Goal: Check status: Check status

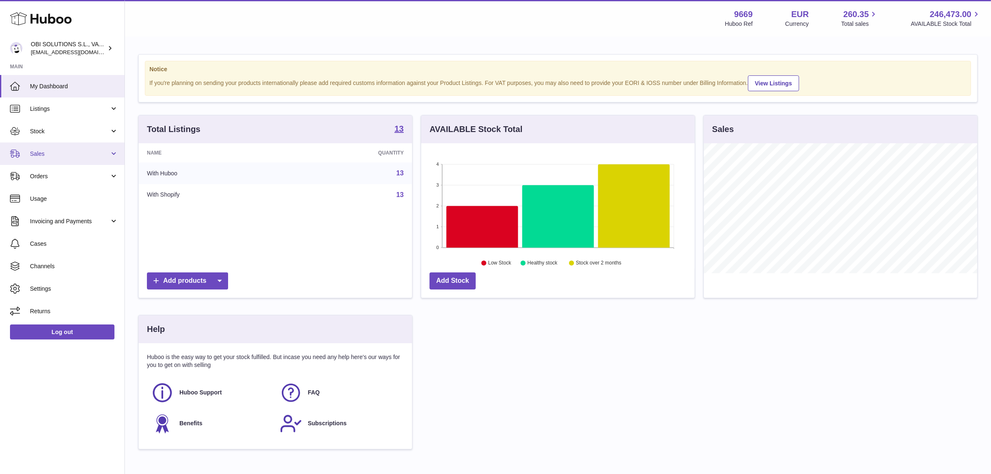
click at [87, 150] on span "Sales" at bounding box center [70, 154] width 80 height 8
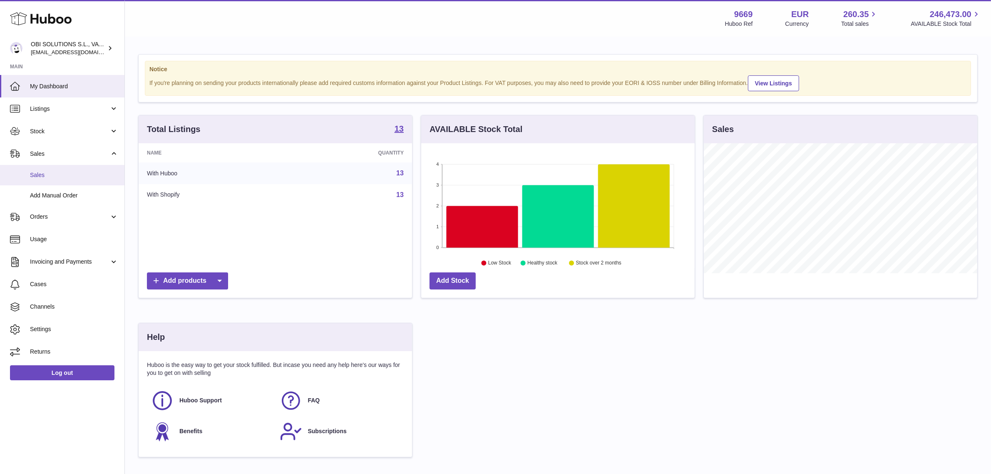
click at [79, 175] on span "Sales" at bounding box center [74, 175] width 88 height 8
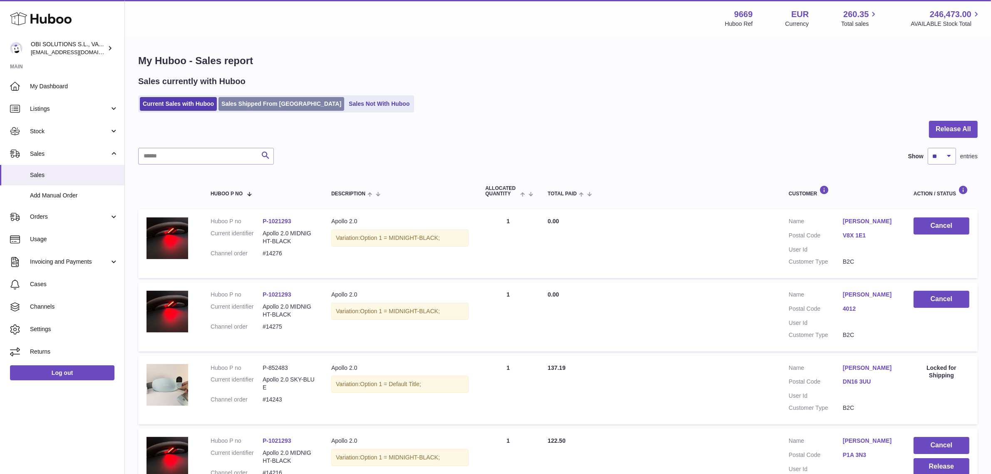
click at [264, 102] on link "Sales Shipped From [GEOGRAPHIC_DATA]" at bounding box center [282, 104] width 126 height 14
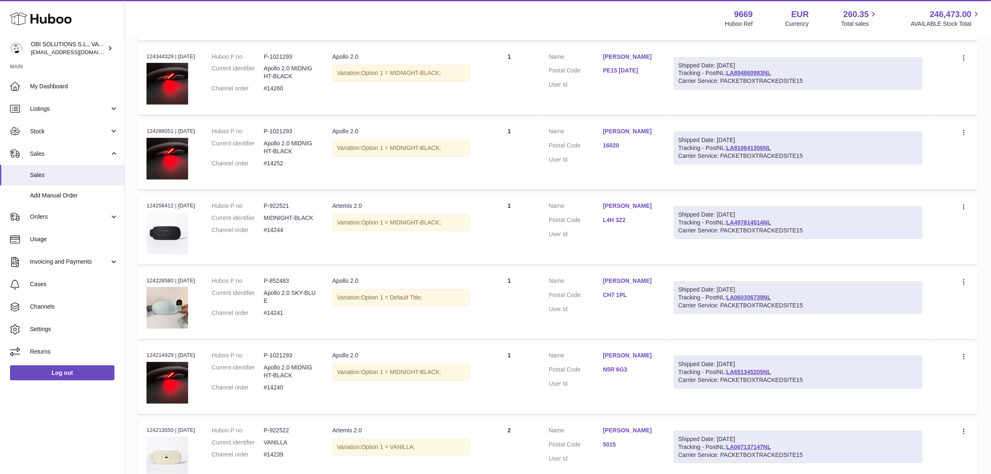
scroll to position [312, 0]
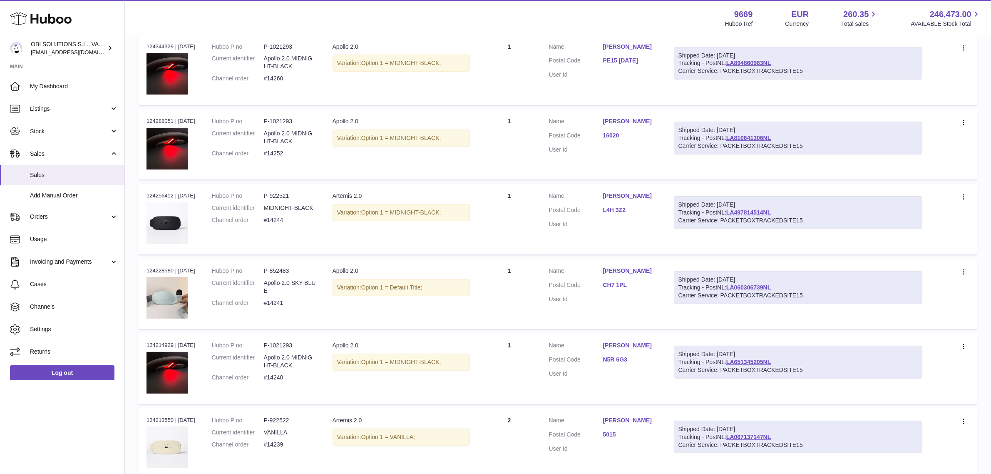
click at [621, 213] on link "L4H 3Z2" at bounding box center [630, 210] width 54 height 8
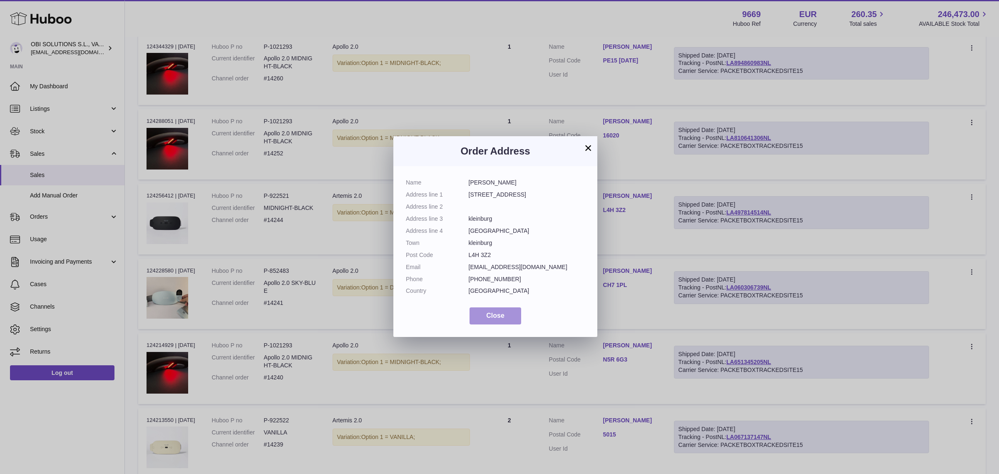
click at [487, 317] on span "Close" at bounding box center [495, 315] width 18 height 7
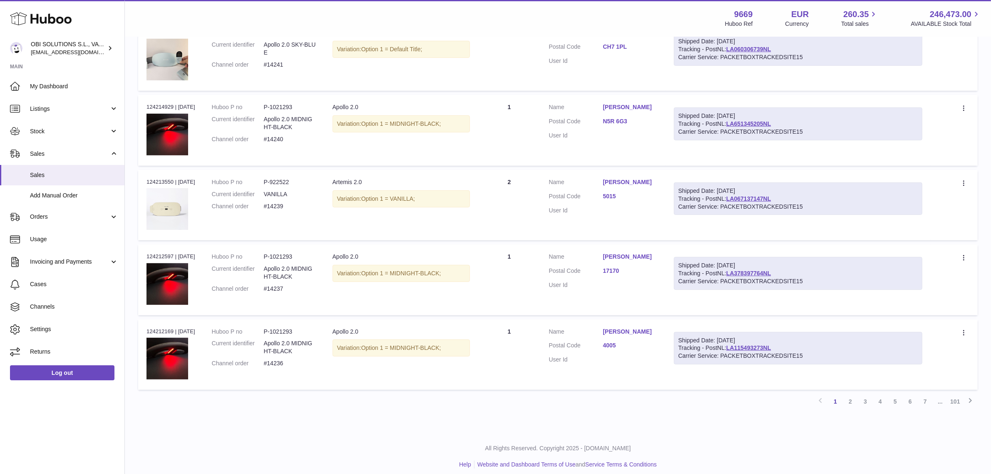
scroll to position [558, 0]
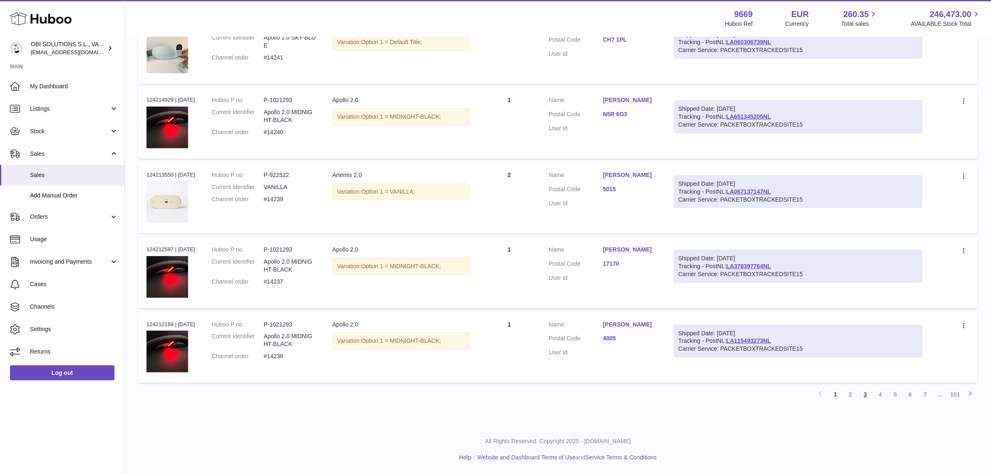
click at [866, 396] on link "3" at bounding box center [865, 394] width 15 height 15
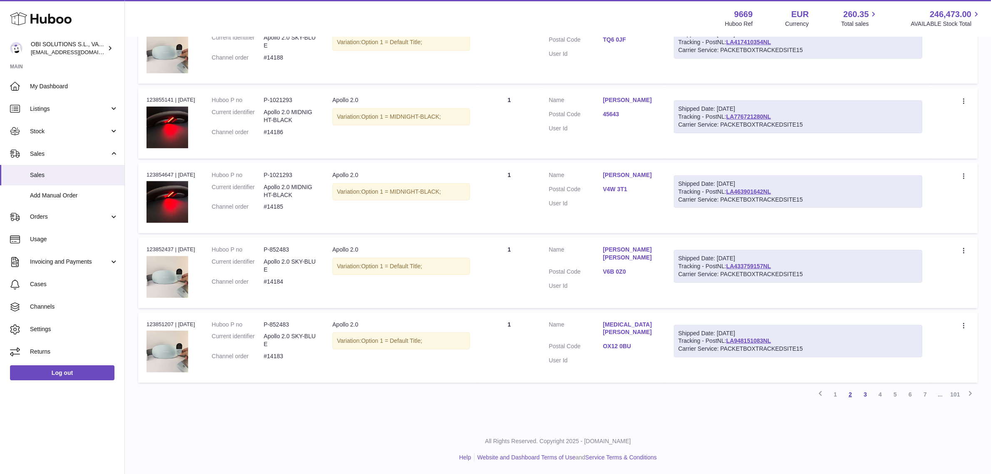
click at [851, 399] on link "2" at bounding box center [850, 394] width 15 height 15
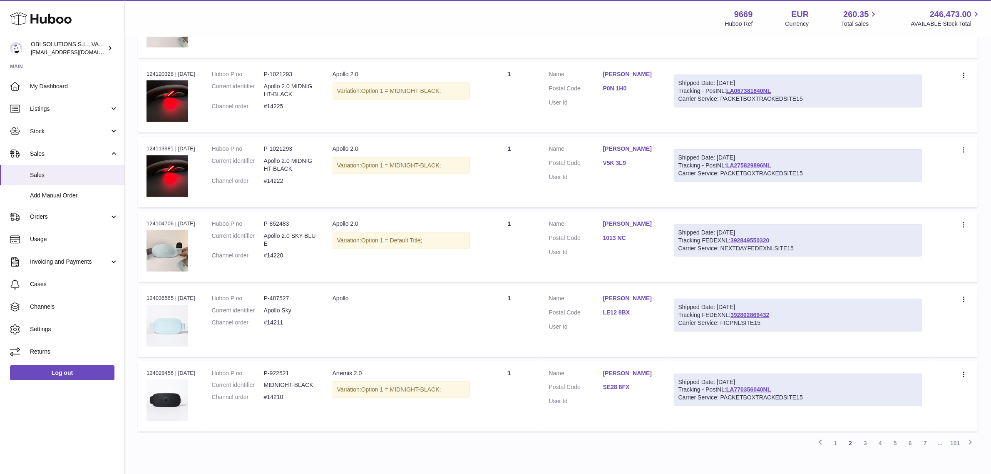
scroll to position [558, 0]
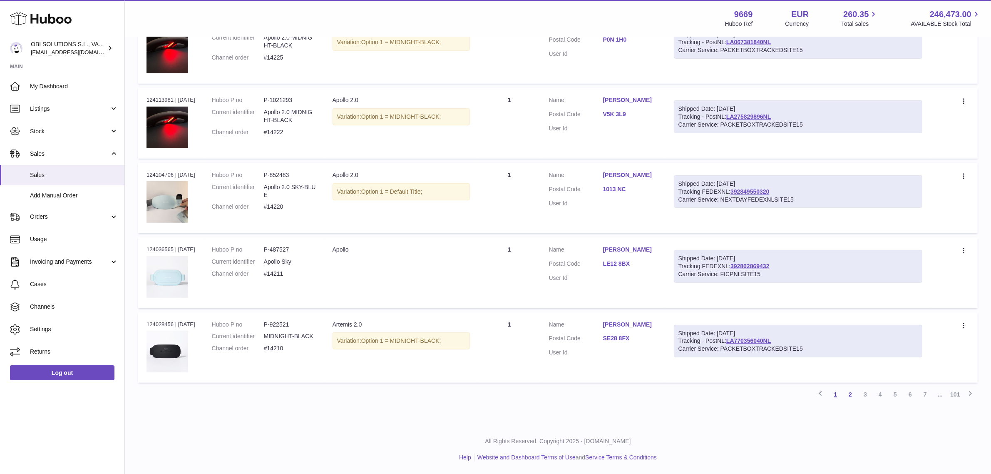
click at [831, 397] on link "1" at bounding box center [835, 394] width 15 height 15
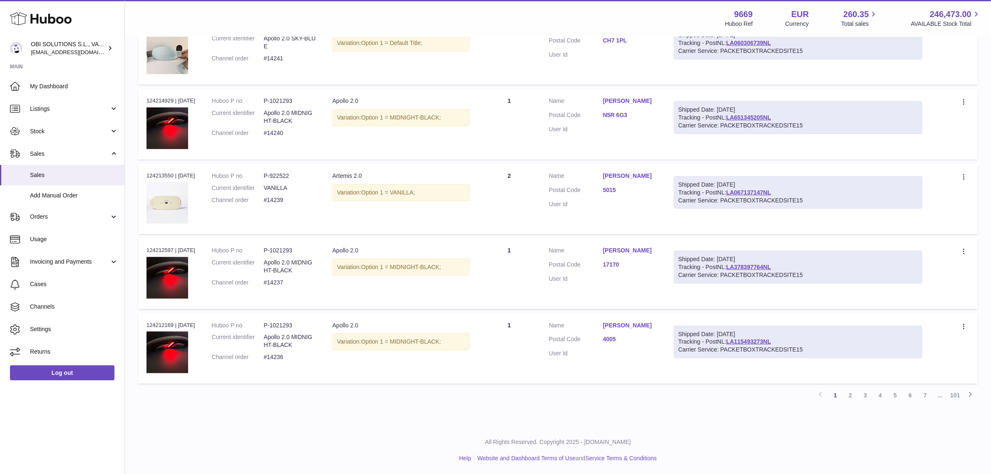
scroll to position [558, 0]
click at [764, 342] on link "LA115493273NL" at bounding box center [748, 340] width 45 height 7
click at [837, 395] on link "1" at bounding box center [835, 394] width 15 height 15
click at [850, 395] on link "2" at bounding box center [850, 394] width 15 height 15
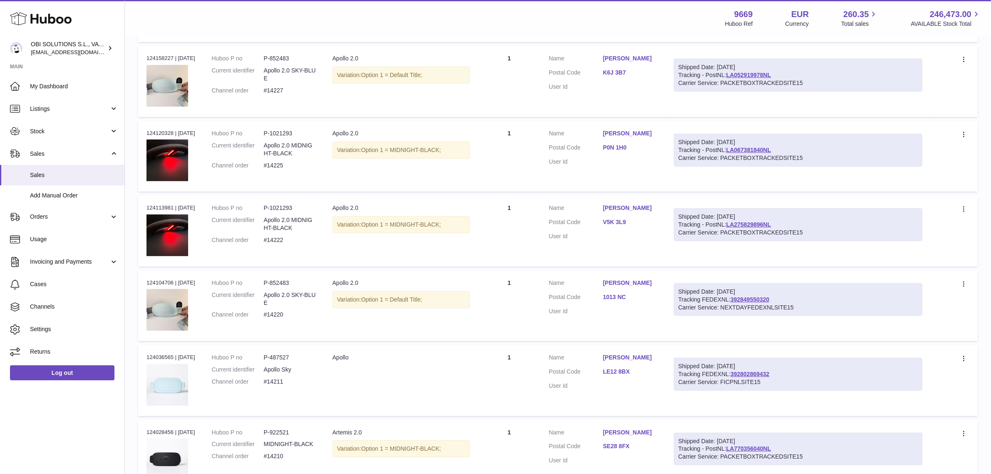
scroll to position [454, 0]
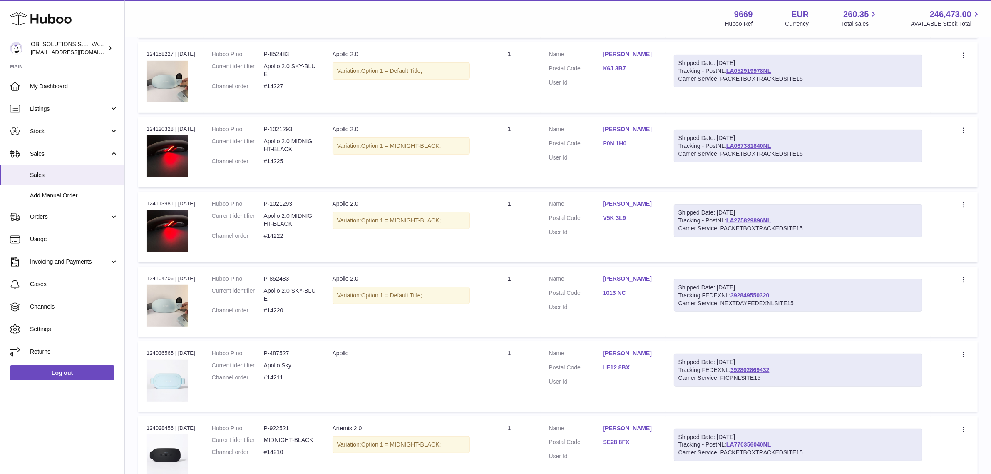
click at [762, 298] on link "392849550320" at bounding box center [750, 295] width 39 height 7
click at [768, 222] on link "LA275829896NL" at bounding box center [748, 220] width 45 height 7
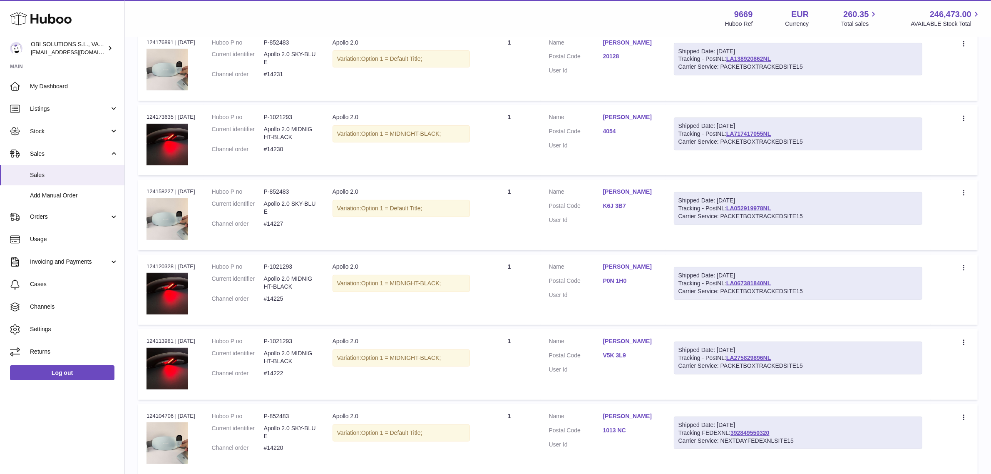
scroll to position [298, 0]
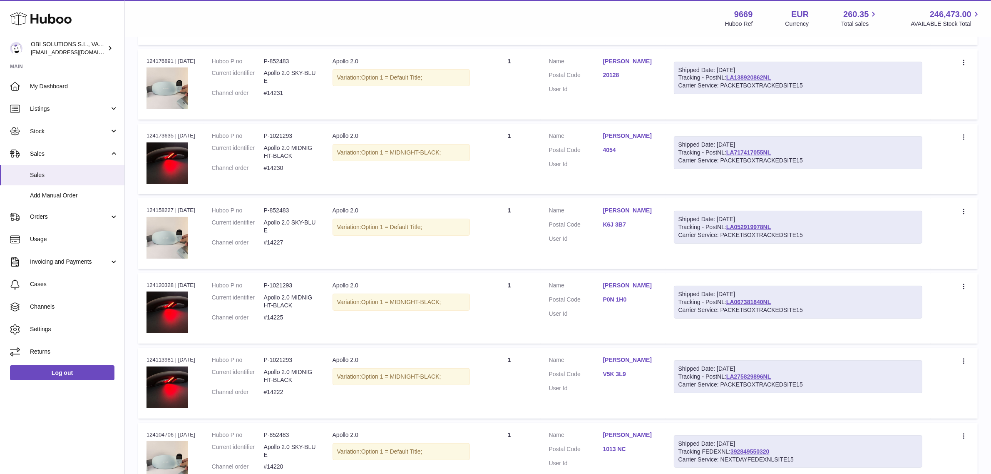
click at [627, 222] on link "K6J 3B7" at bounding box center [630, 225] width 54 height 8
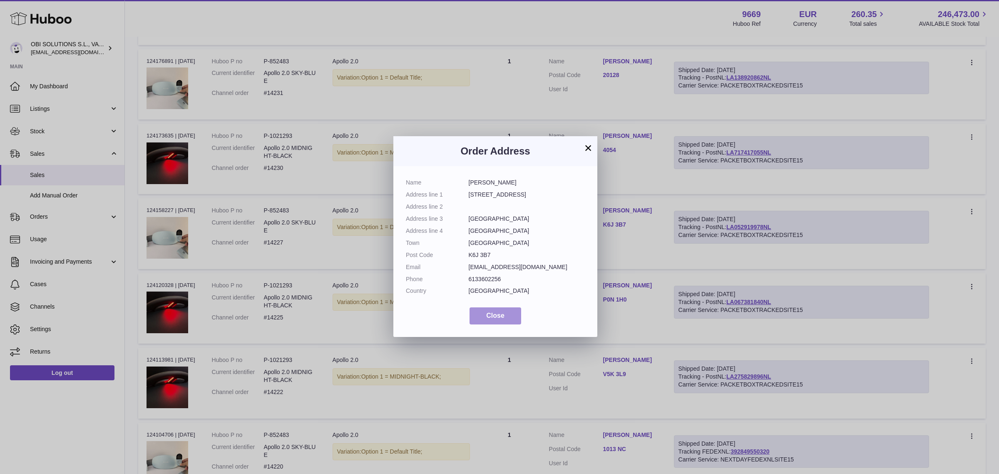
click at [507, 317] on button "Close" at bounding box center [496, 315] width 52 height 17
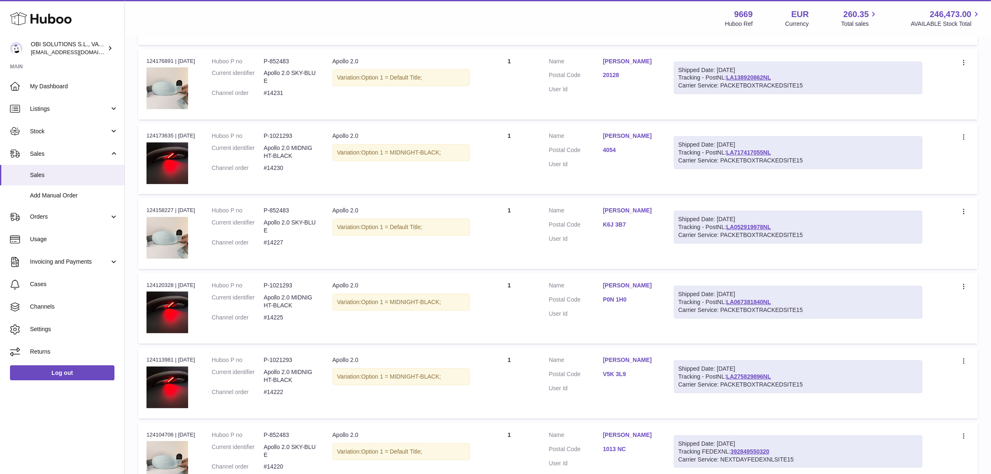
click at [617, 303] on link "P0N 1H0" at bounding box center [630, 300] width 54 height 8
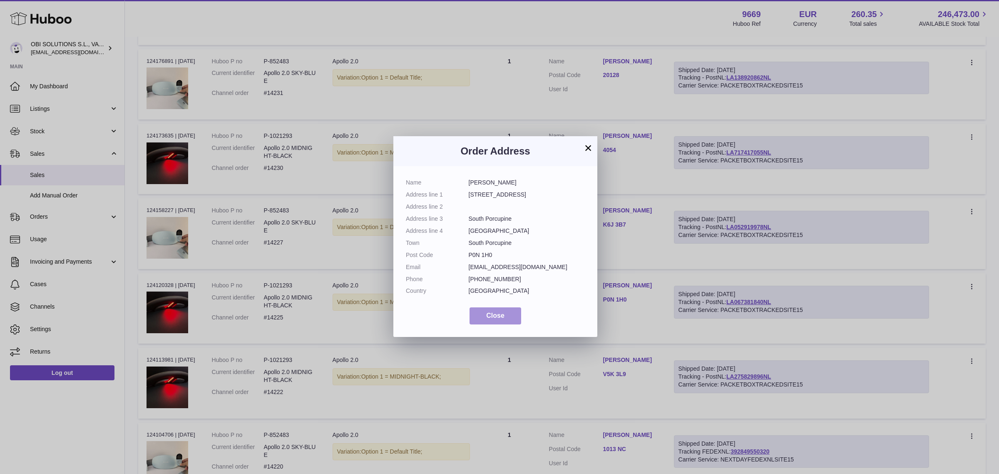
click at [511, 312] on button "Close" at bounding box center [496, 315] width 52 height 17
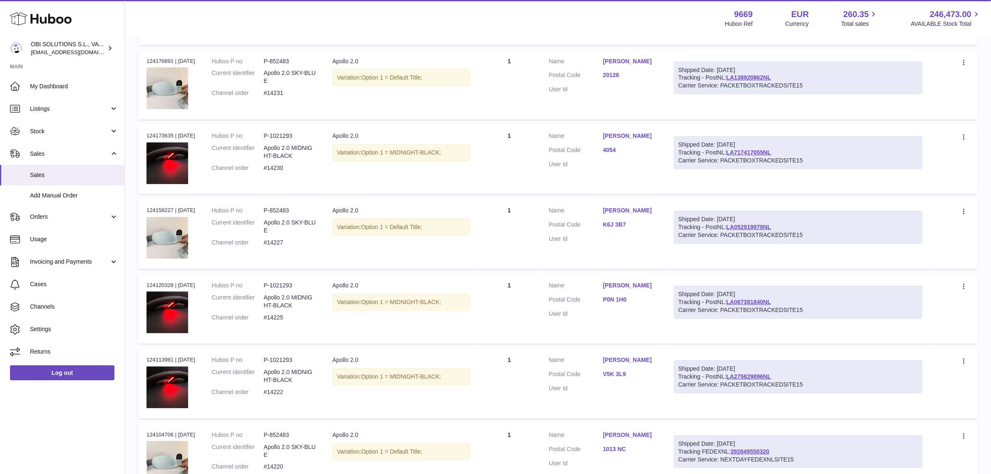
click at [748, 231] on div "Carrier Service: PACKETBOXTRACKEDSITE15" at bounding box center [798, 235] width 239 height 8
click at [750, 226] on link "LA052919978NL" at bounding box center [748, 227] width 45 height 7
drag, startPoint x: 725, startPoint y: 219, endPoint x: 748, endPoint y: 221, distance: 22.6
click at [748, 221] on div "Shipped Date: 5th Sep 2025" at bounding box center [798, 219] width 239 height 8
copy div "5th Sep"
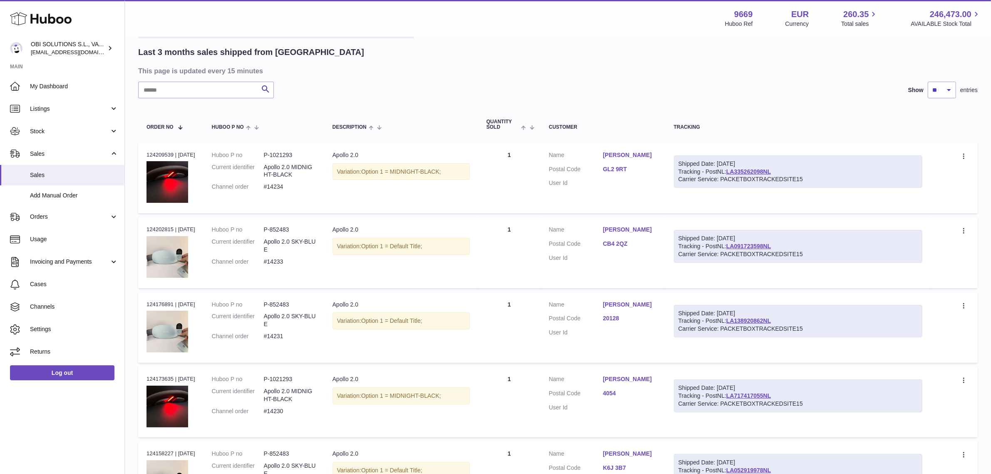
scroll to position [37, 0]
